Goal: Information Seeking & Learning: Learn about a topic

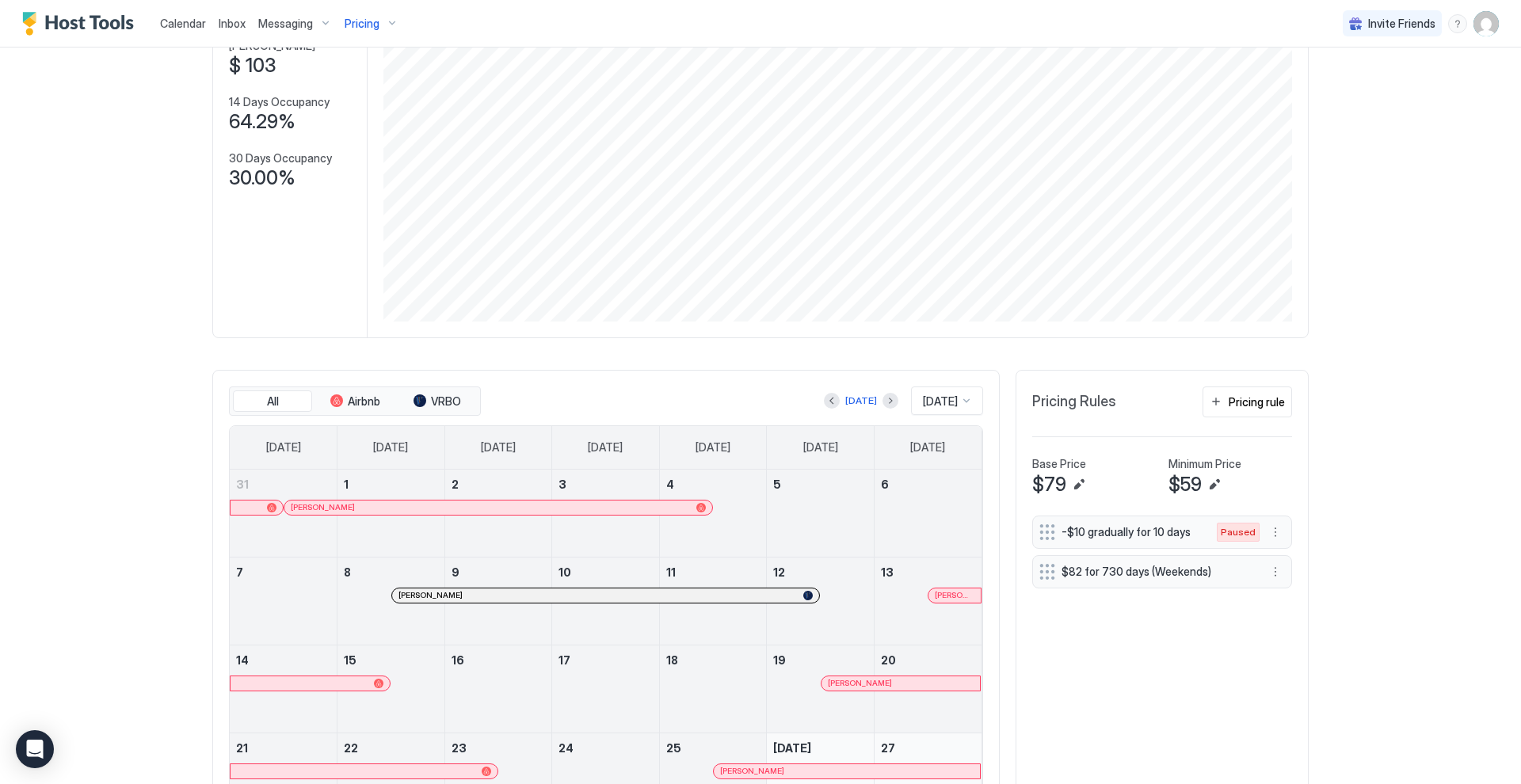
scroll to position [156, 0]
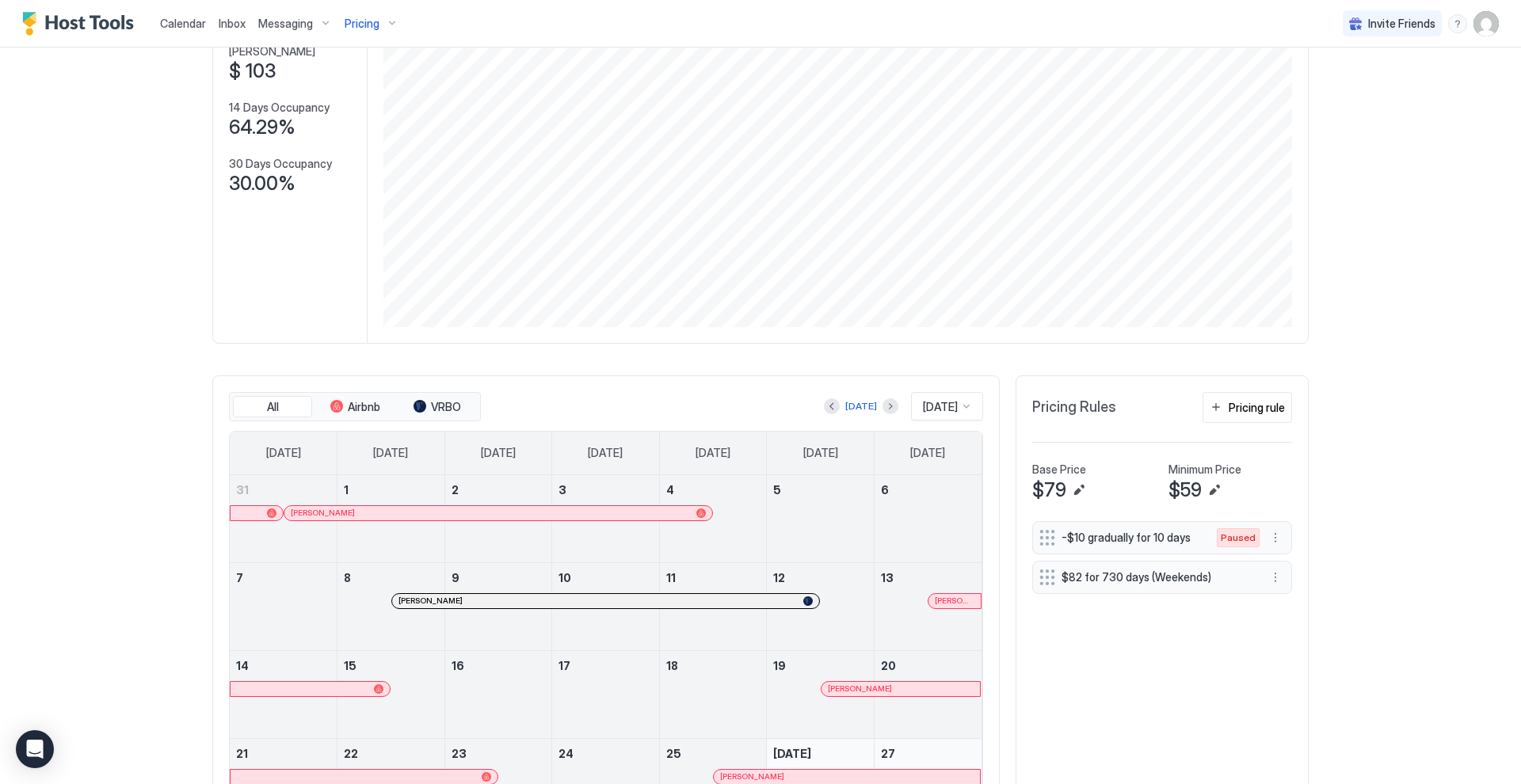
click at [391, 24] on div "Pricing" at bounding box center [372, 23] width 67 height 27
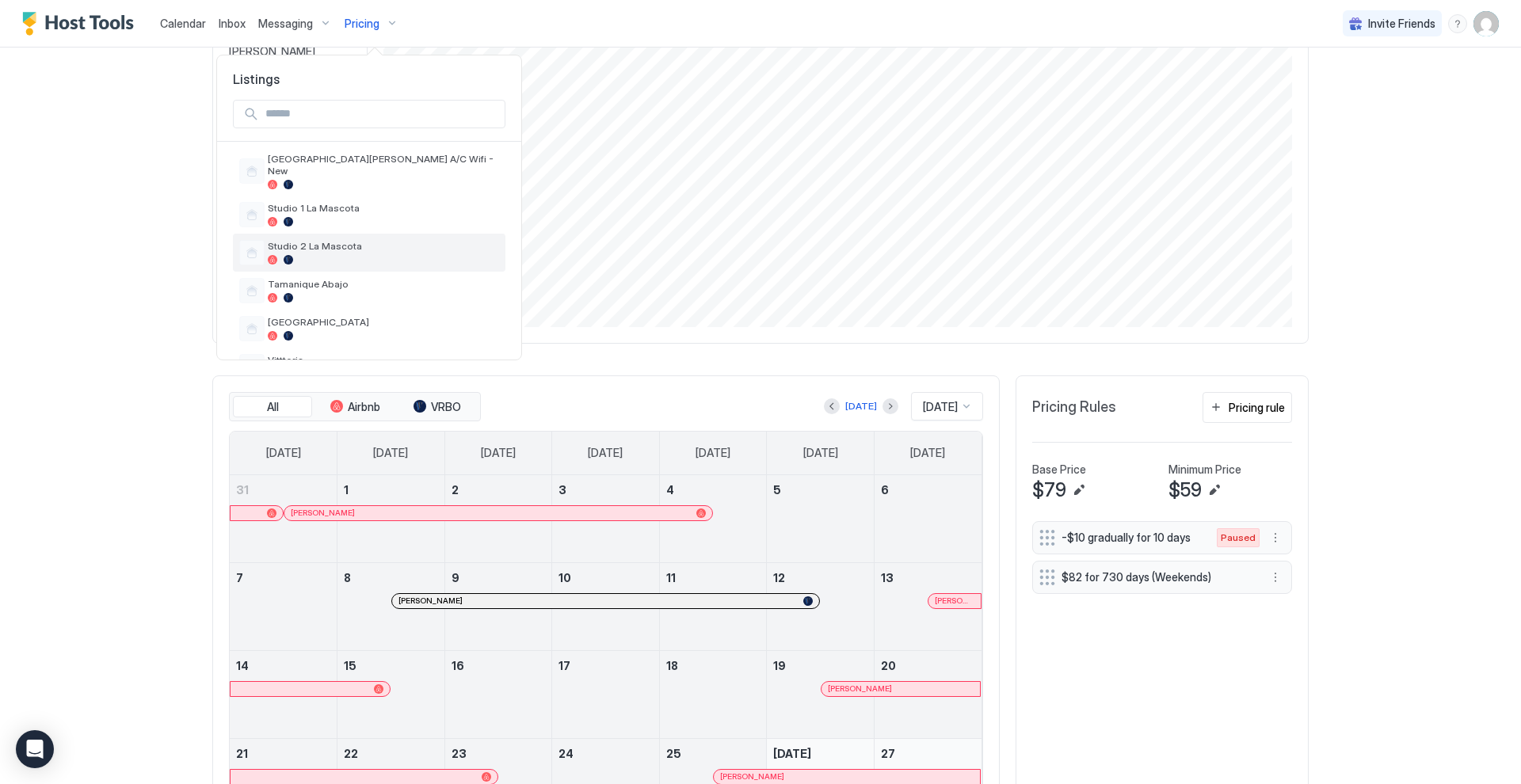
scroll to position [587, 0]
click at [390, 216] on div at bounding box center [384, 221] width 231 height 9
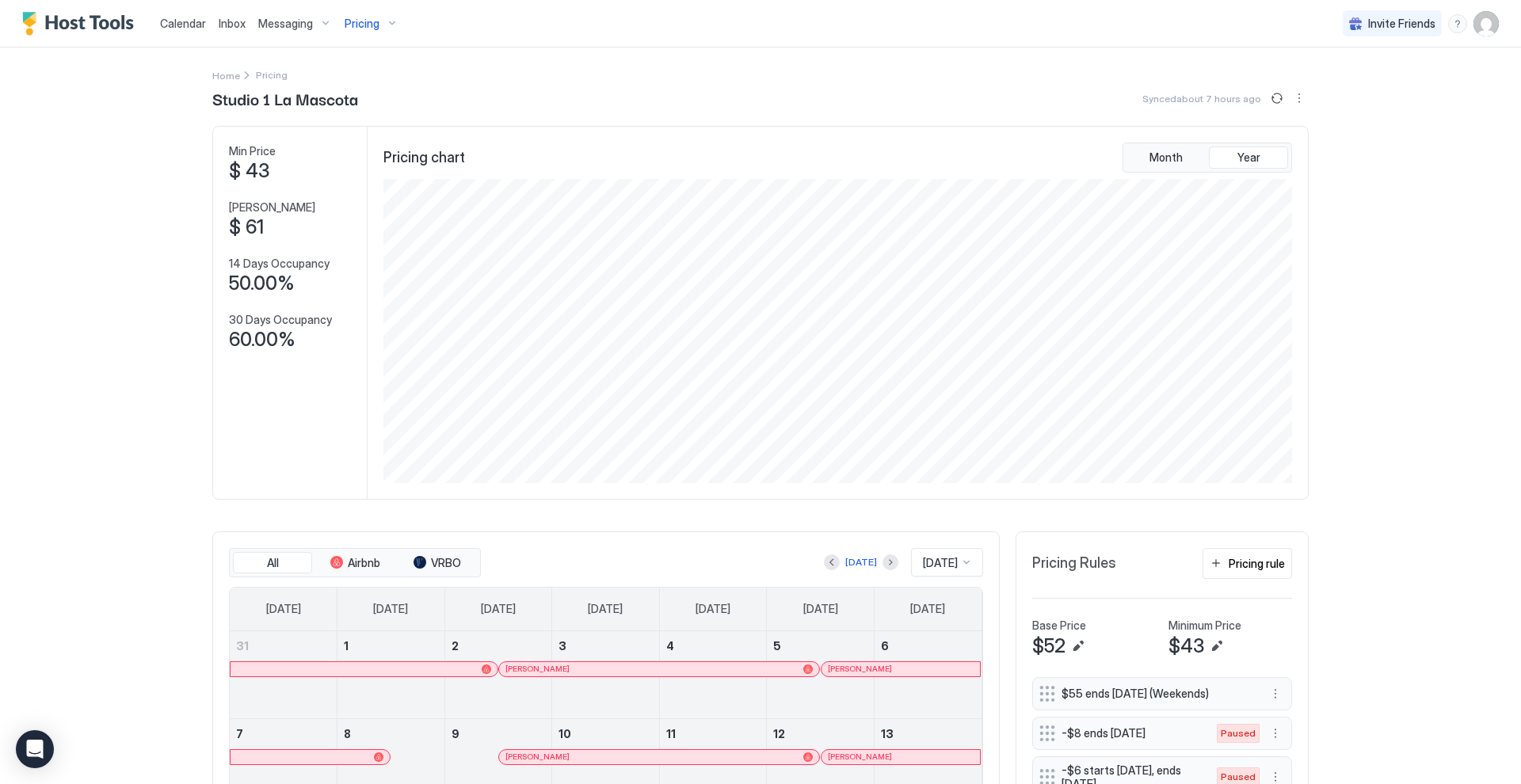
click at [389, 21] on div "Pricing" at bounding box center [372, 23] width 67 height 27
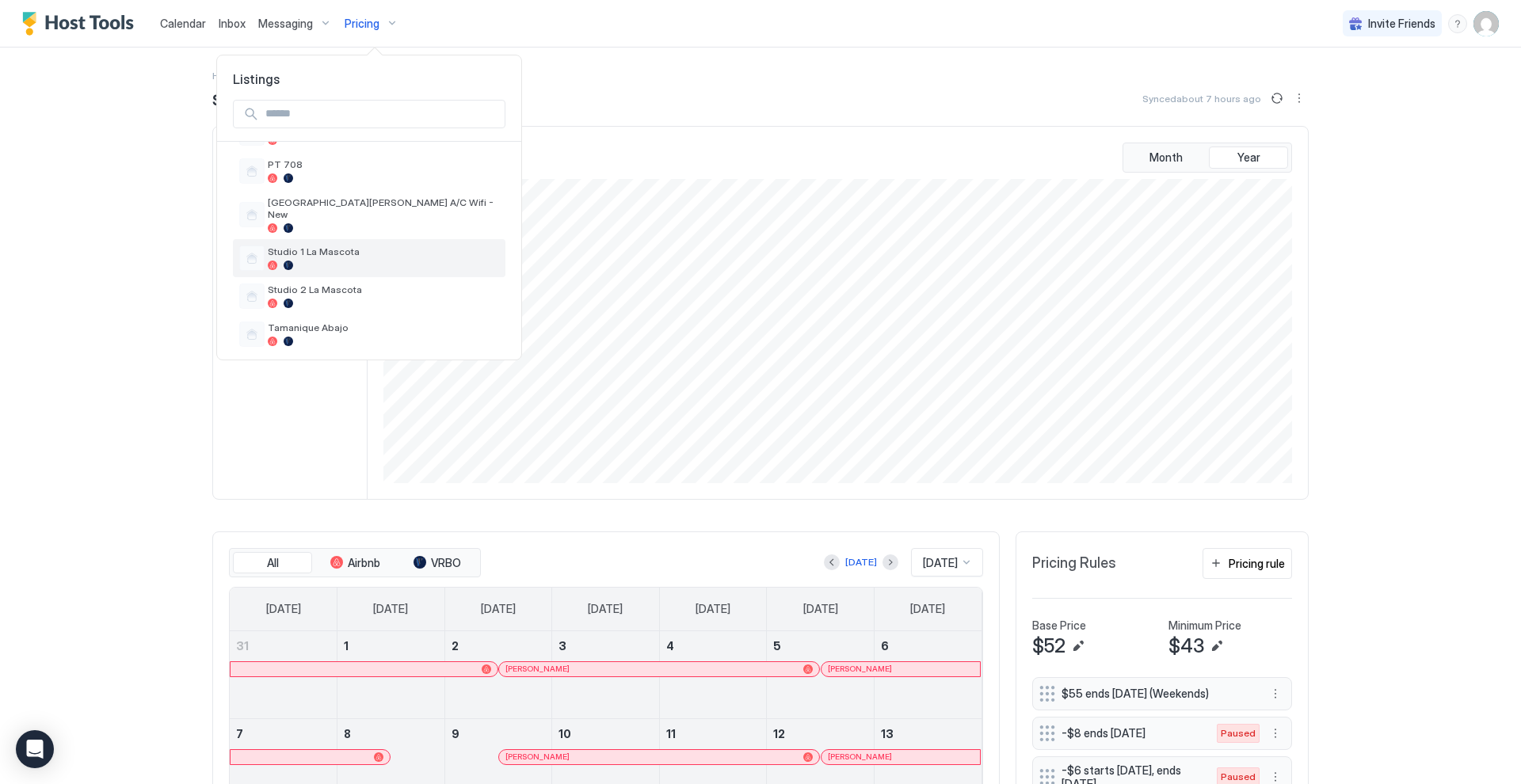
scroll to position [556, 0]
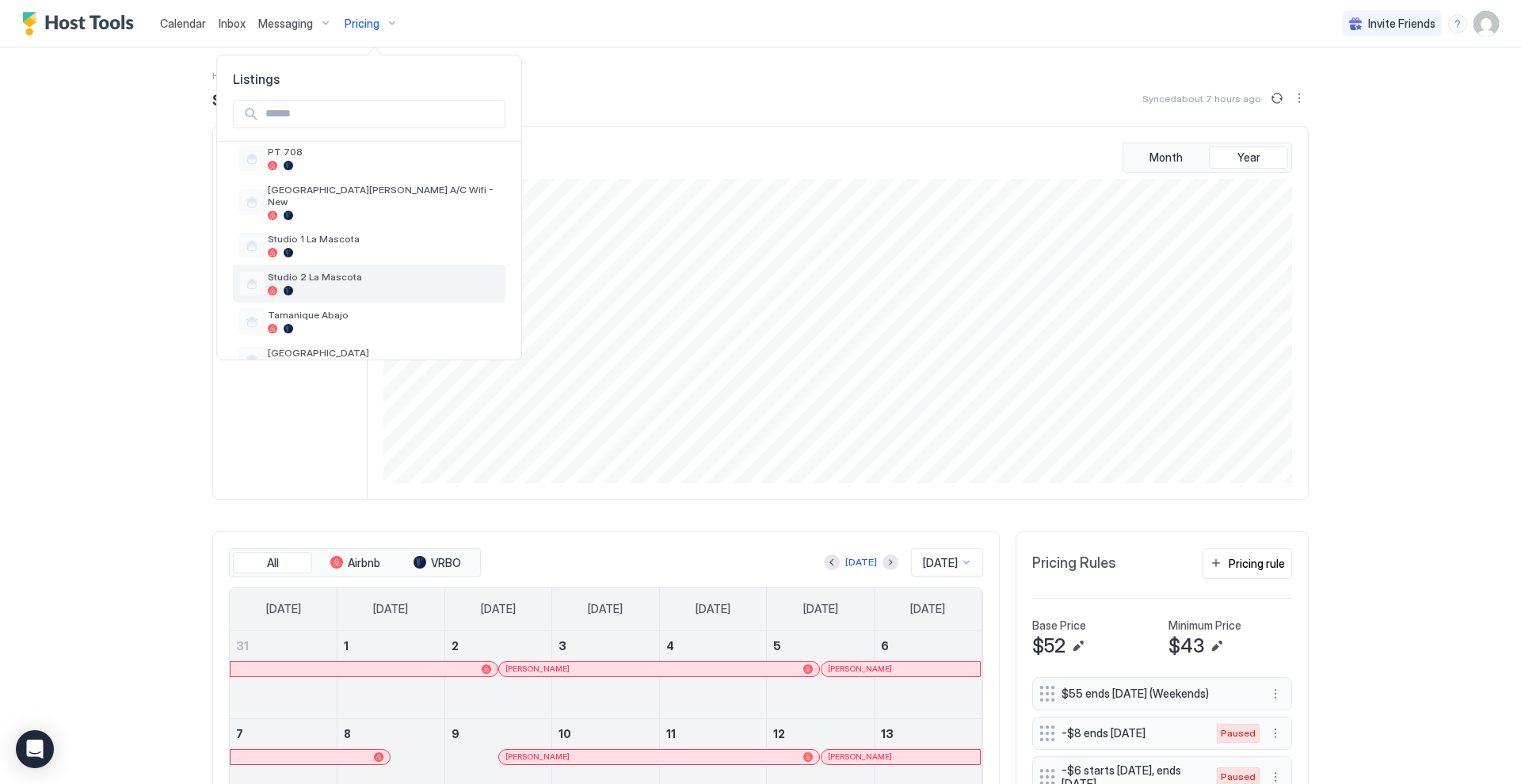
click at [379, 273] on div "Studio 2 La Mascota" at bounding box center [384, 283] width 231 height 25
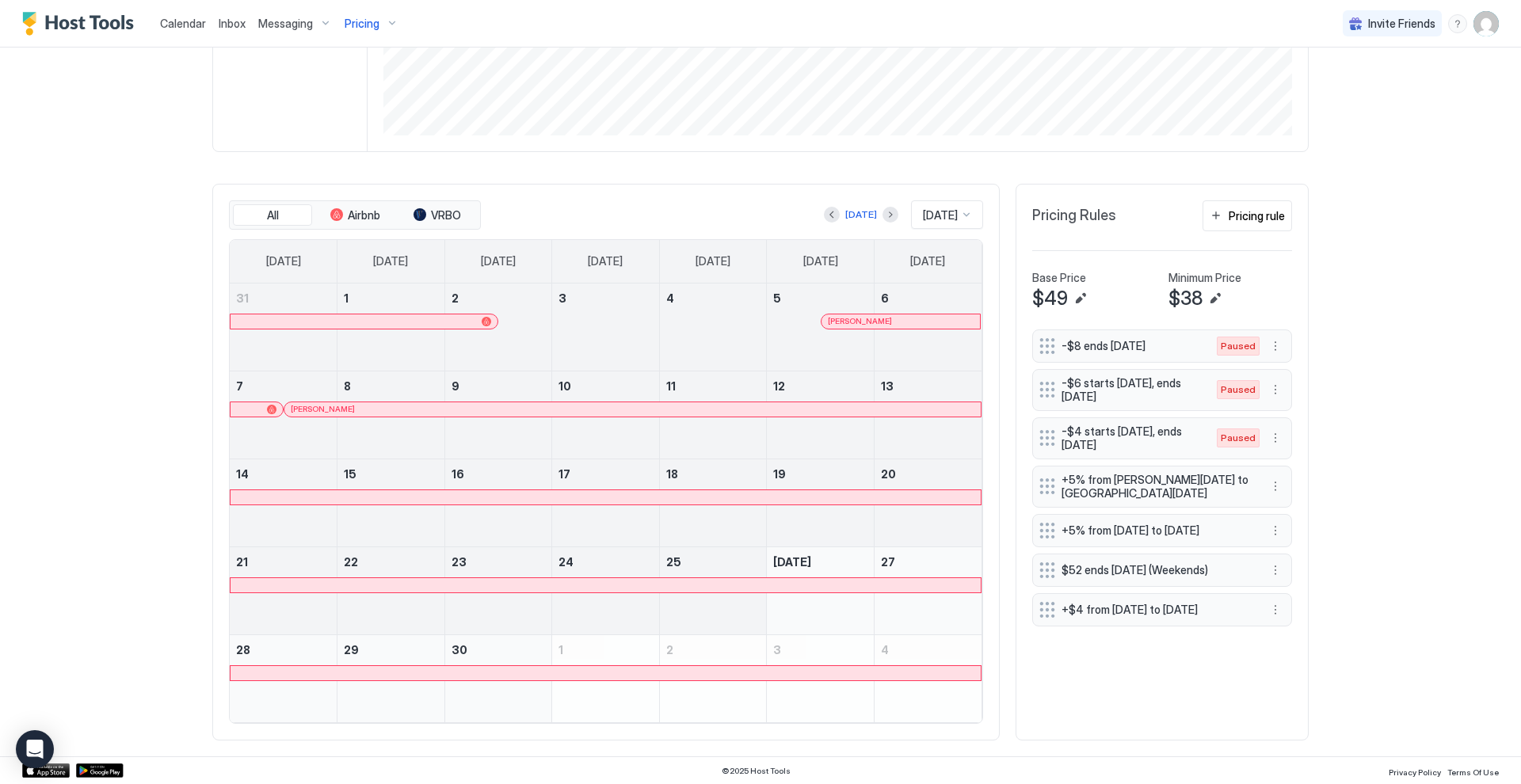
scroll to position [347, 0]
click at [882, 218] on button "Next month" at bounding box center [889, 214] width 16 height 16
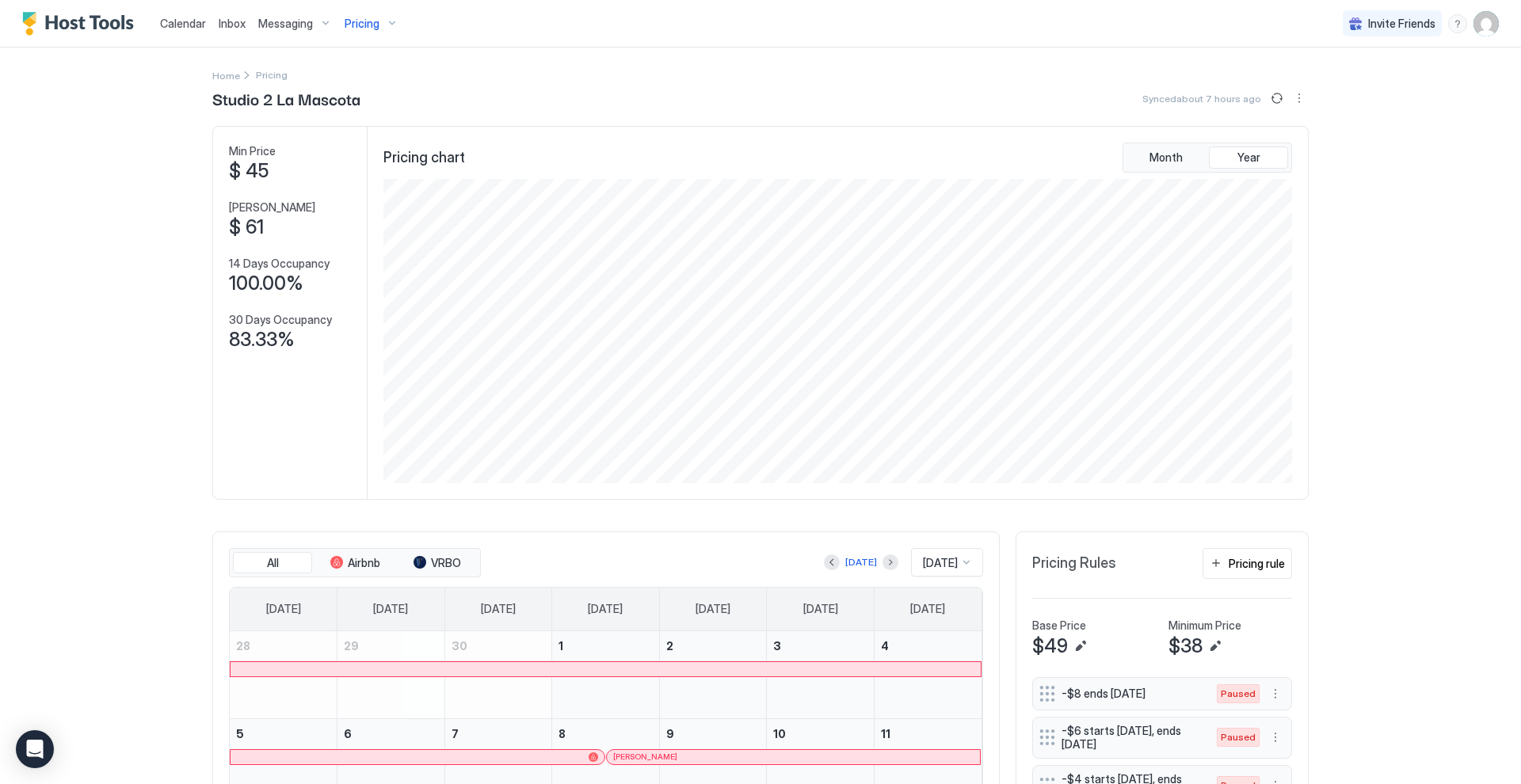
scroll to position [0, 0]
click at [380, 19] on div "Pricing" at bounding box center [372, 23] width 67 height 27
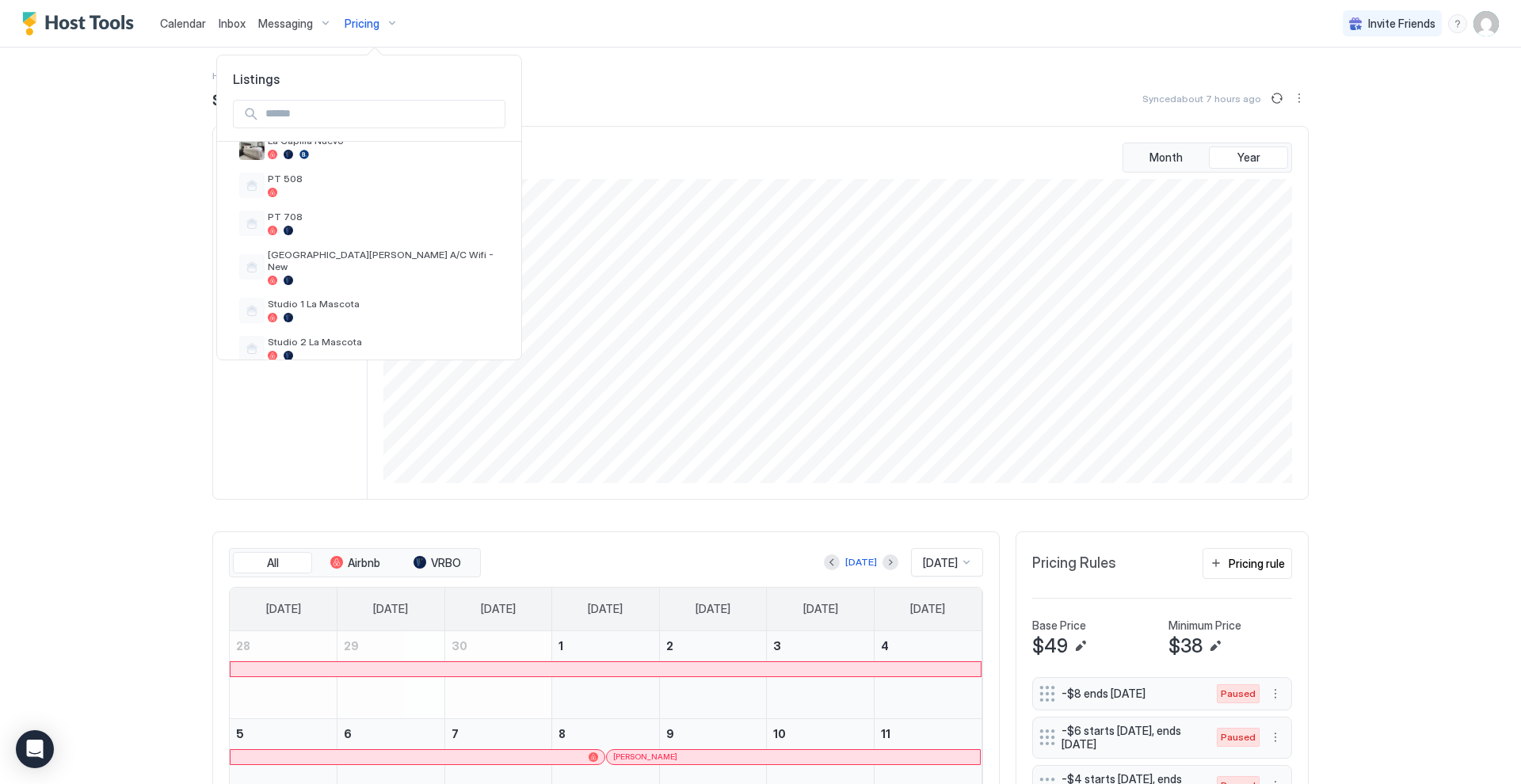
scroll to position [492, 0]
click at [374, 296] on span "Studio 1 La Mascota" at bounding box center [384, 301] width 231 height 12
